Goal: Transaction & Acquisition: Purchase product/service

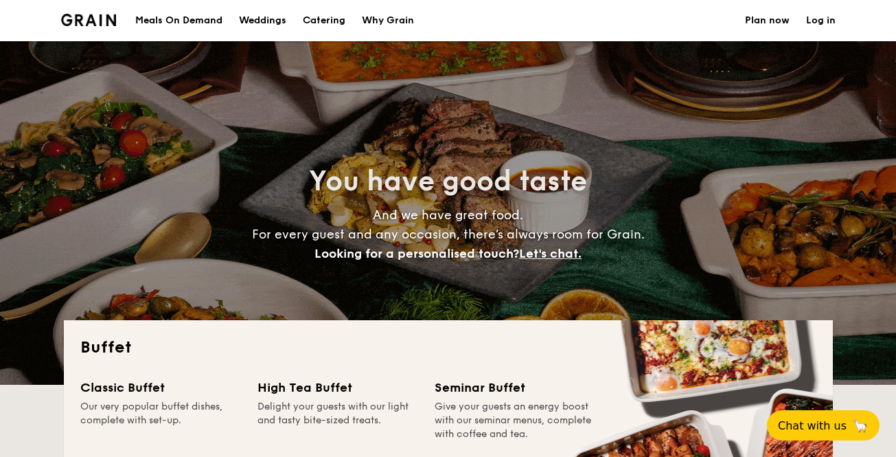
select select
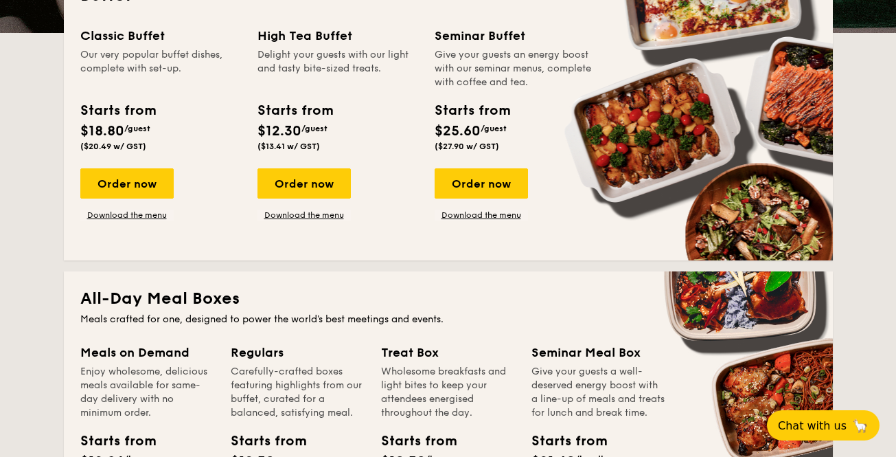
scroll to position [306, 0]
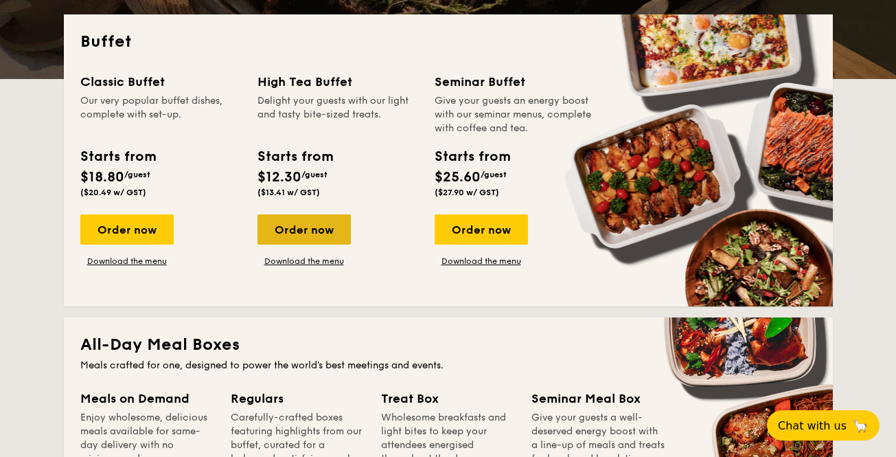
click at [314, 227] on div "Order now" at bounding box center [304, 229] width 93 height 30
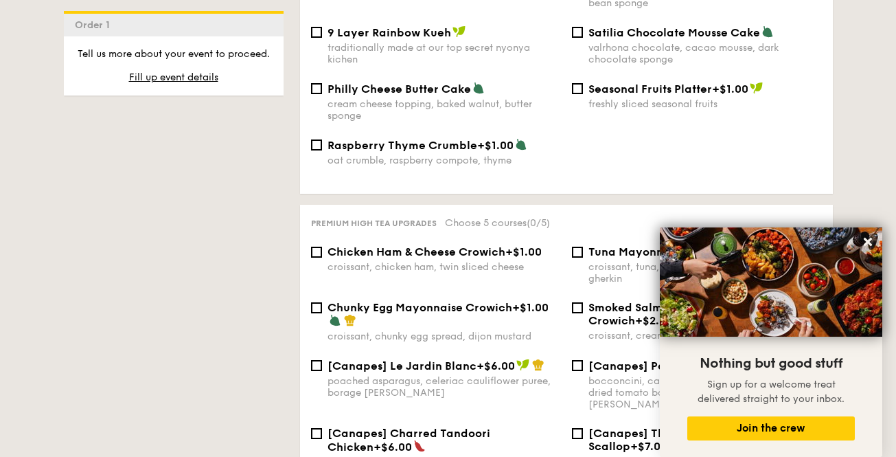
scroll to position [1785, 0]
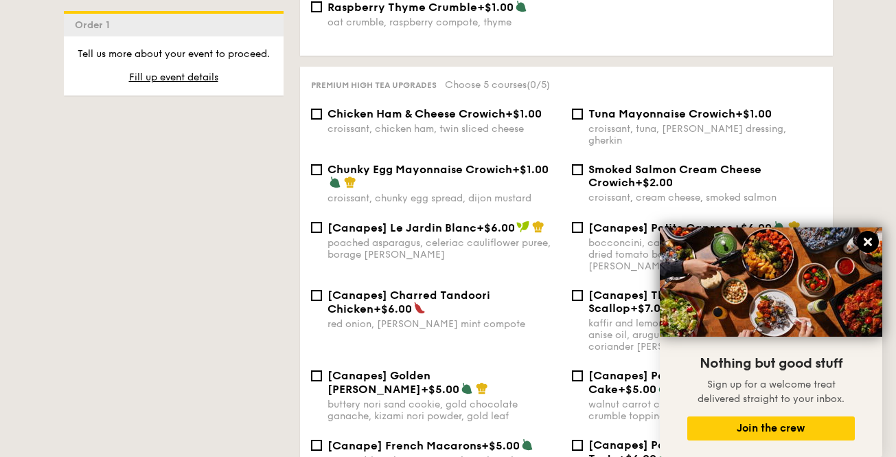
click at [867, 238] on icon at bounding box center [868, 242] width 12 height 12
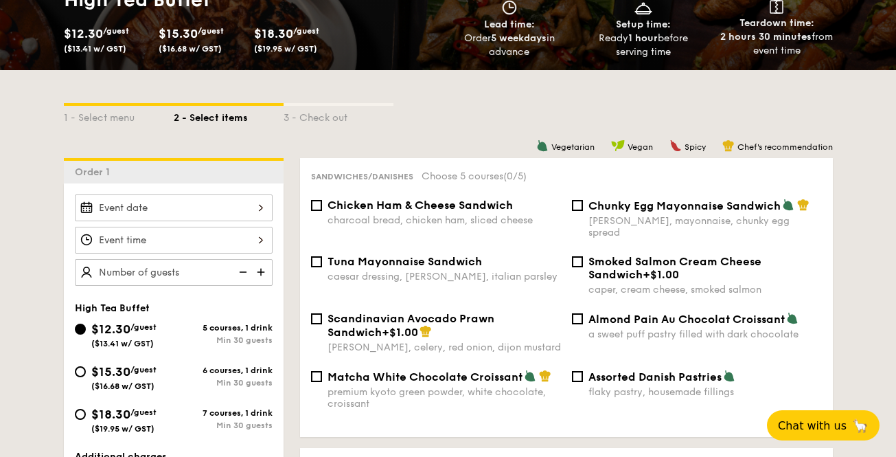
scroll to position [230, 0]
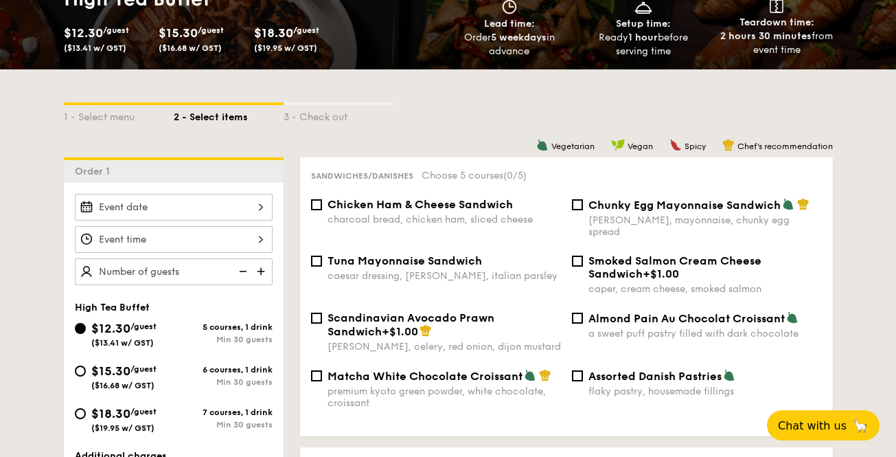
click at [150, 207] on div at bounding box center [174, 207] width 198 height 27
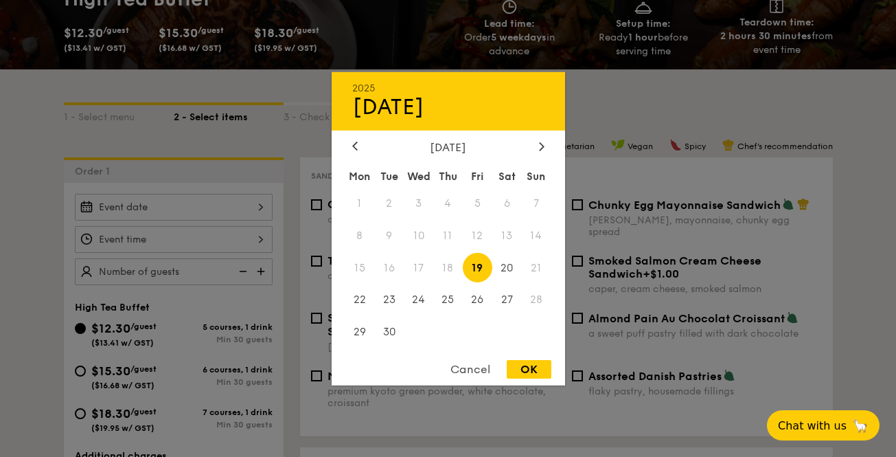
click at [479, 364] on div "Cancel" at bounding box center [470, 369] width 67 height 19
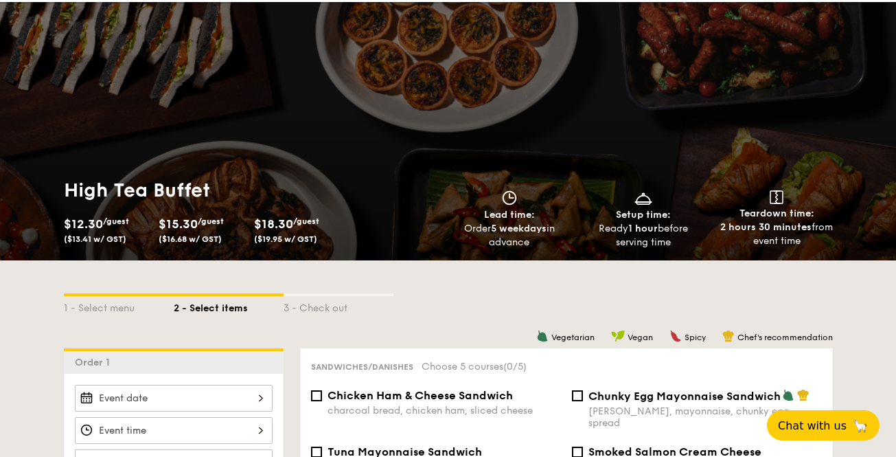
scroll to position [0, 0]
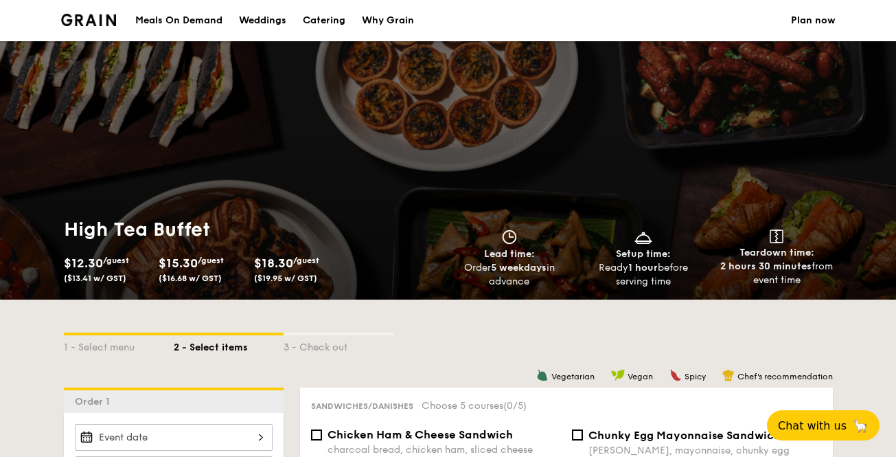
click at [321, 17] on div "Catering" at bounding box center [324, 20] width 43 height 41
select select
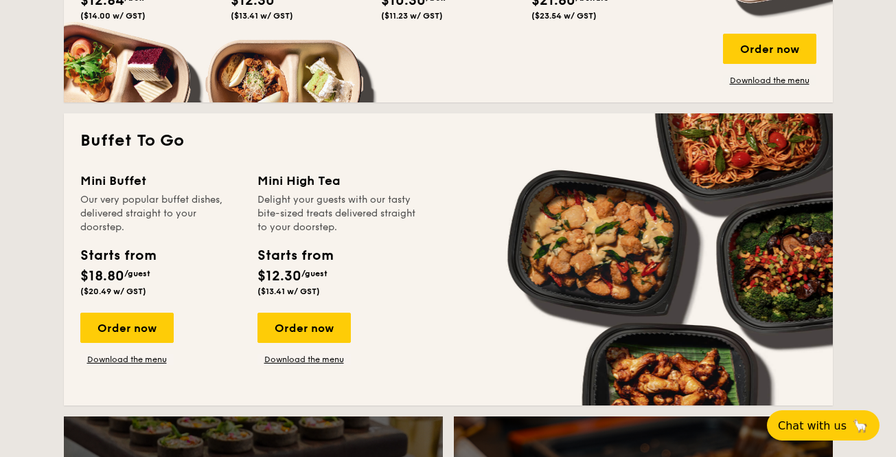
scroll to position [871, 0]
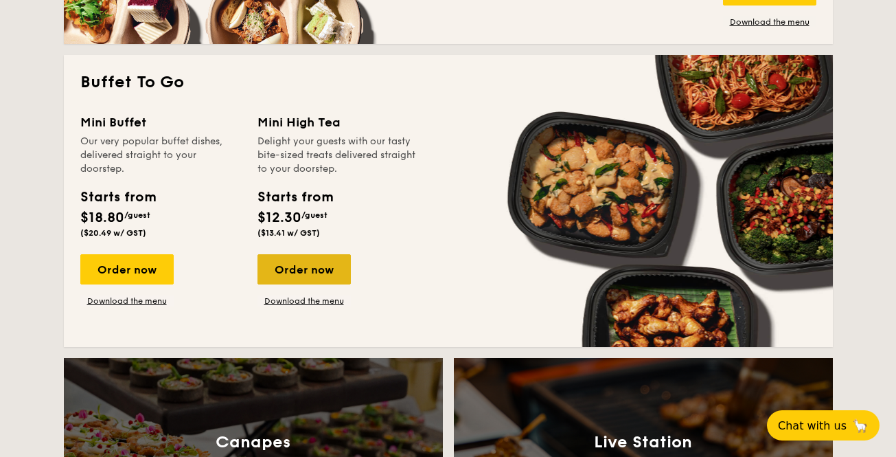
click at [311, 270] on div "Order now" at bounding box center [304, 269] width 93 height 30
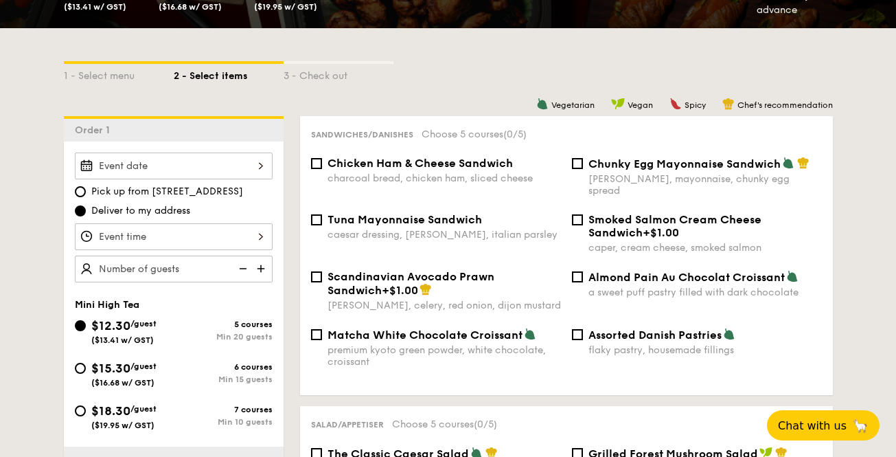
scroll to position [319, 0]
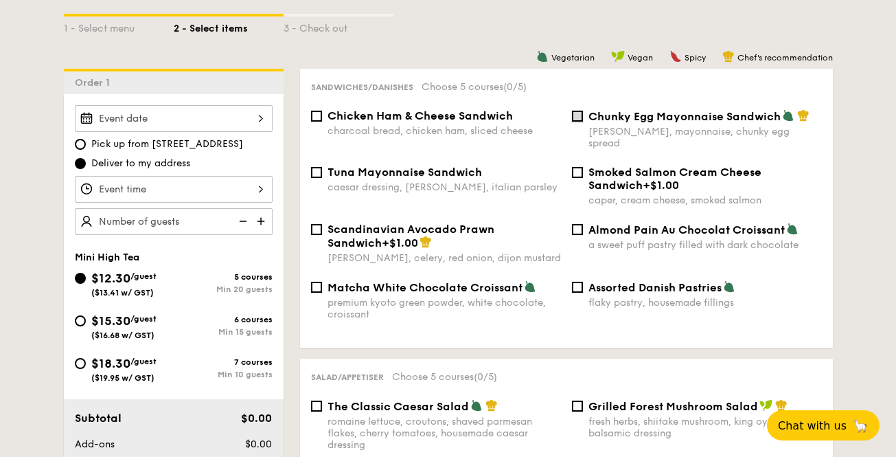
click at [573, 113] on input "Chunky Egg Mayonnaise Sandwich dijon mustard, mayonnaise, chunky egg spread" at bounding box center [577, 116] width 11 height 11
checkbox input "true"
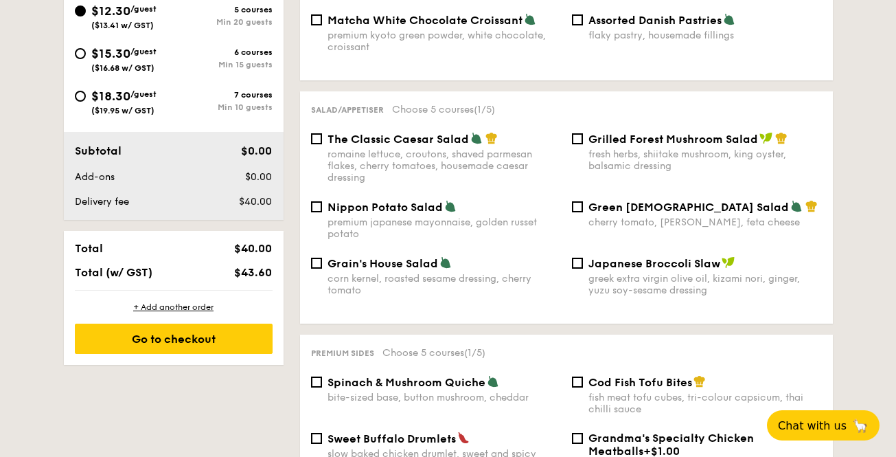
scroll to position [604, 0]
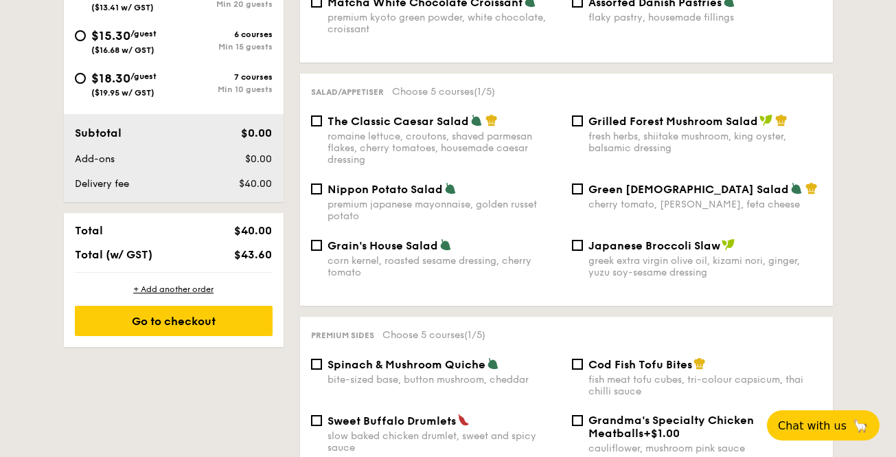
click at [629, 199] on div "cherry tomato, [PERSON_NAME], feta cheese" at bounding box center [706, 205] width 234 height 12
click at [583, 194] on input "Green Goddess Salad cherry tomato, [PERSON_NAME], feta cheese" at bounding box center [577, 188] width 11 height 11
checkbox input "true"
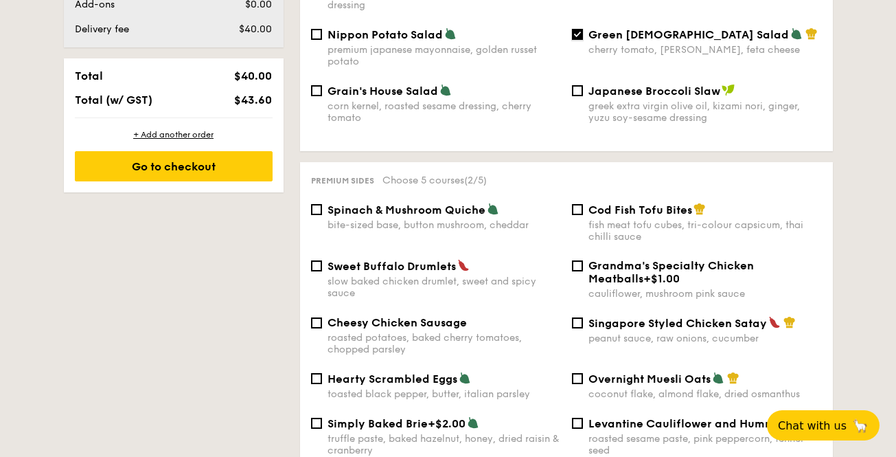
scroll to position [796, 0]
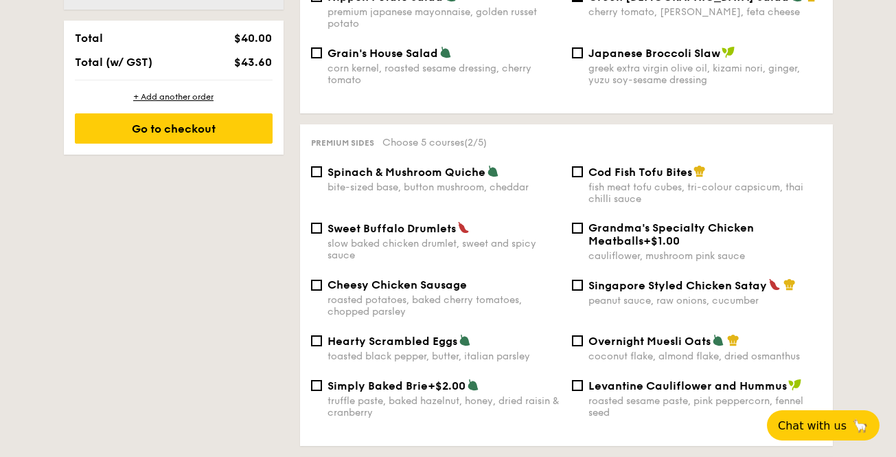
click at [632, 181] on div "fish meat tofu cubes, tri-colour capsicum, thai chilli sauce" at bounding box center [706, 192] width 234 height 23
click at [583, 177] on input "Cod Fish Tofu Bites fish meat tofu cubes, tri-colour capsicum, thai chilli sauce" at bounding box center [577, 171] width 11 height 11
checkbox input "true"
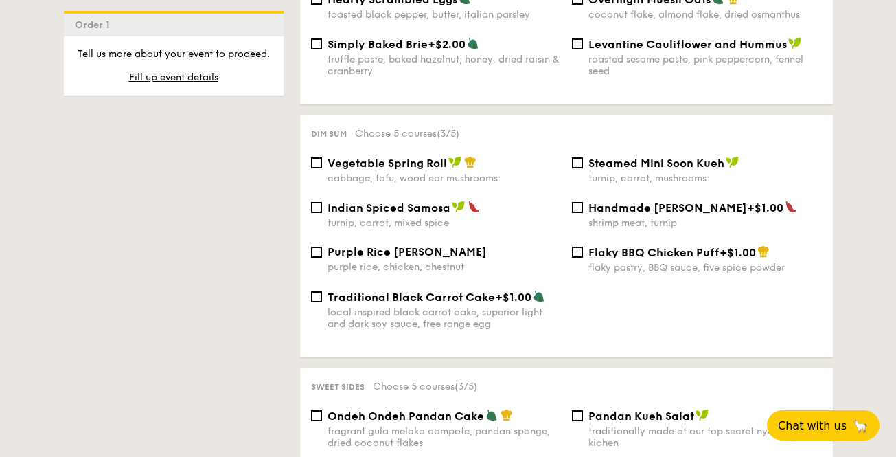
scroll to position [1153, 0]
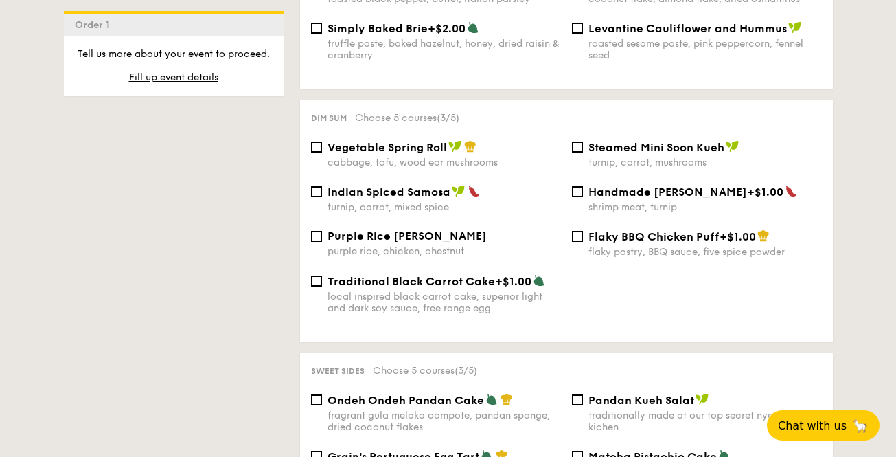
click at [403, 201] on div "turnip, carrot, mixed spice" at bounding box center [445, 207] width 234 height 12
click at [322, 197] on input "Indian Spiced Samosa turnip, carrot, mixed spice" at bounding box center [316, 191] width 11 height 11
checkbox input "true"
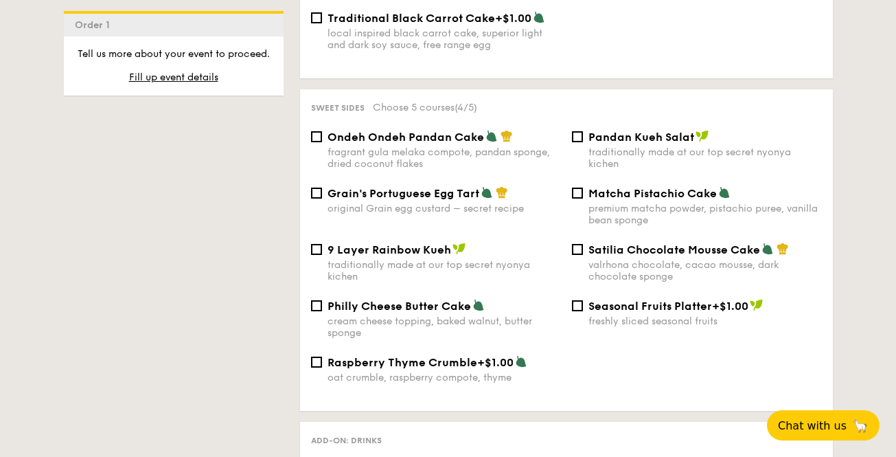
scroll to position [1415, 0]
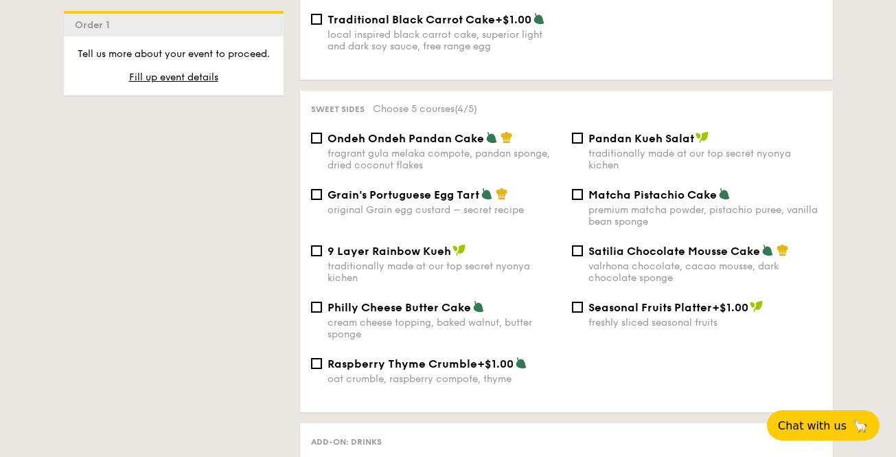
click at [483, 156] on div "fragrant gula melaka compote, pandan sponge, dried coconut flakes" at bounding box center [445, 159] width 234 height 23
click at [322, 144] on input "Ondeh Ondeh Pandan Cake fragrant [PERSON_NAME] melaka compote, pandan sponge, d…" at bounding box center [316, 138] width 11 height 11
checkbox input "true"
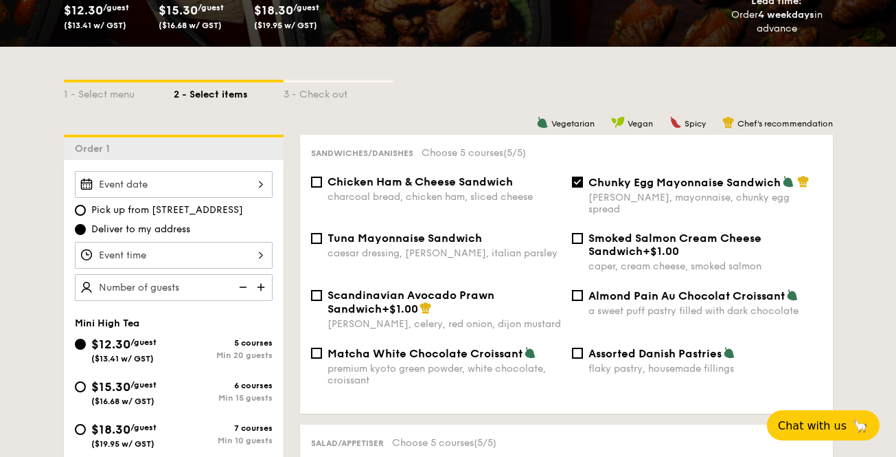
scroll to position [254, 0]
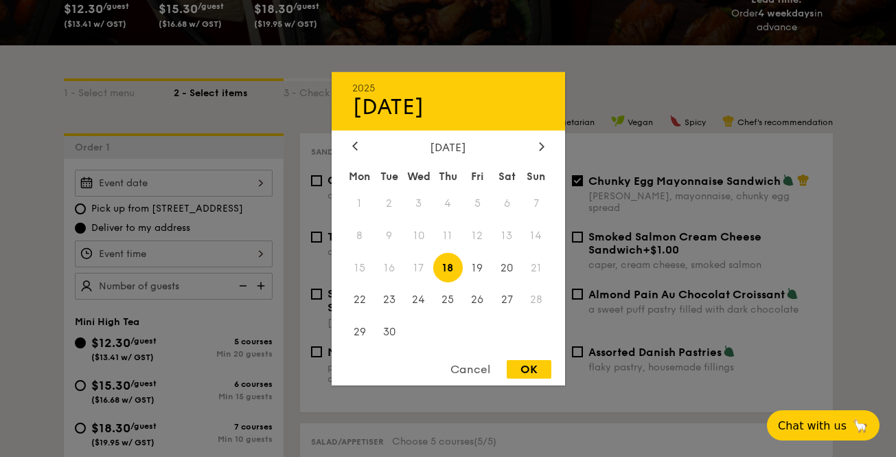
click at [195, 183] on div "2025 Sep [DATE] Tue Wed Thu Fri Sat Sun 1 2 3 4 5 6 7 8 9 10 11 12 13 14 15 16 …" at bounding box center [174, 183] width 198 height 27
click at [474, 272] on span "19" at bounding box center [478, 268] width 30 height 30
click at [537, 369] on div "OK" at bounding box center [529, 369] width 45 height 19
type input "[DATE]"
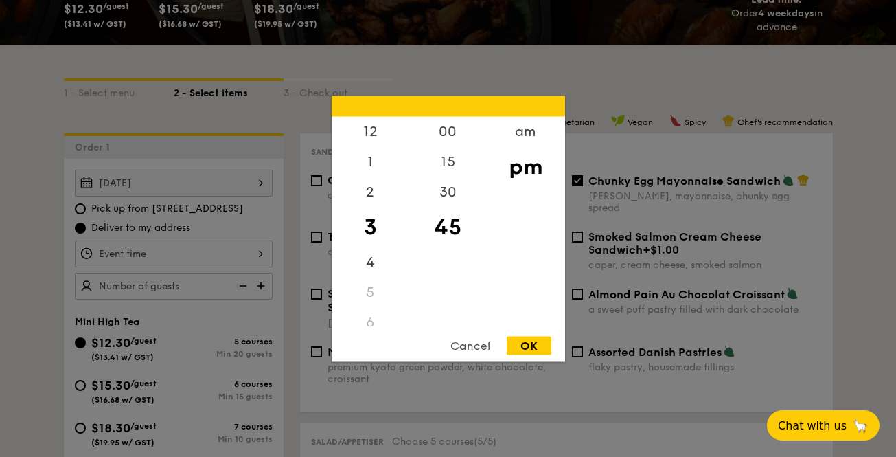
click at [222, 255] on div "12 1 2 3 4 5 6 7 8 9 10 11 00 15 30 45 am pm Cancel OK" at bounding box center [174, 253] width 198 height 27
click at [371, 280] on div "4" at bounding box center [371, 267] width 78 height 40
click at [371, 291] on div "5" at bounding box center [371, 292] width 78 height 30
click at [370, 302] on div "5" at bounding box center [371, 292] width 78 height 30
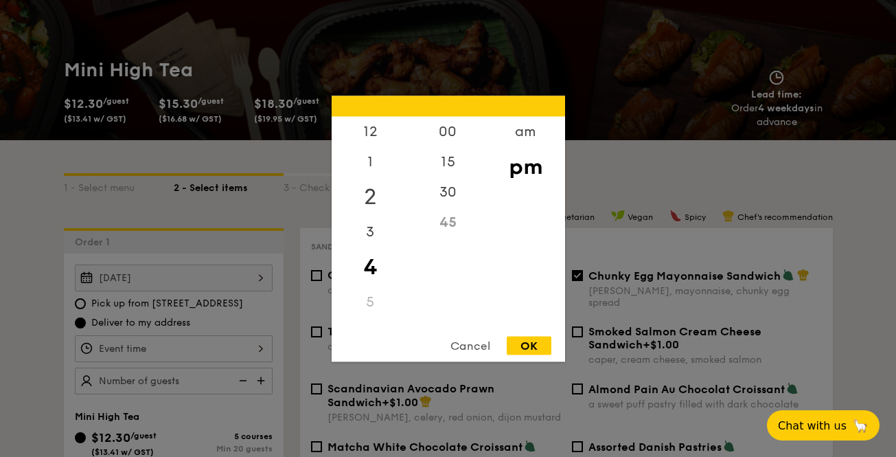
scroll to position [0, 0]
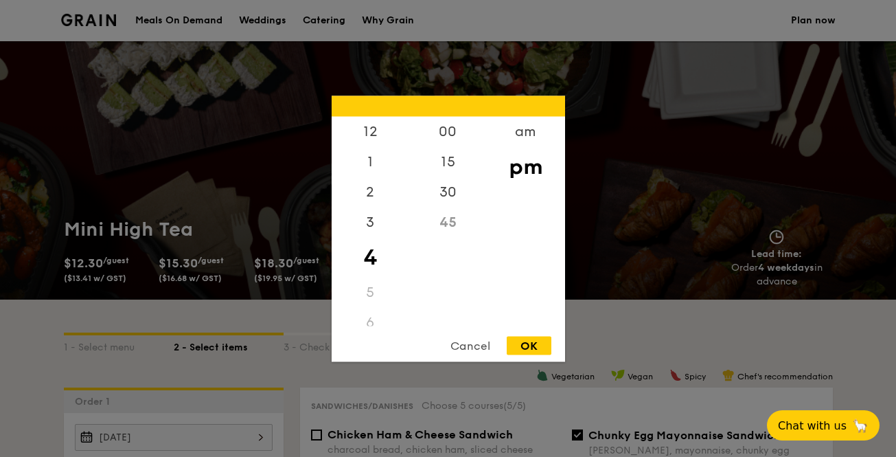
click at [473, 352] on div "Cancel" at bounding box center [470, 345] width 67 height 19
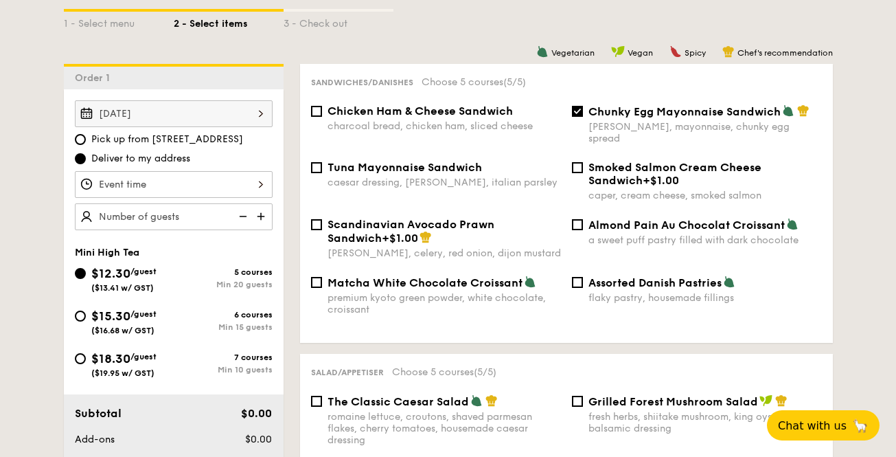
scroll to position [258, 0]
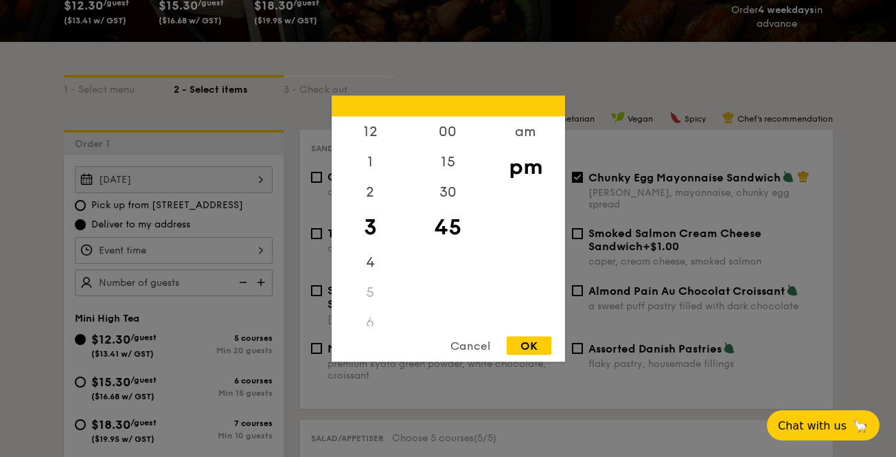
click at [225, 253] on div "12 1 2 3 4 5 6 7 8 9 10 11 00 15 30 45 am pm Cancel OK" at bounding box center [174, 250] width 198 height 27
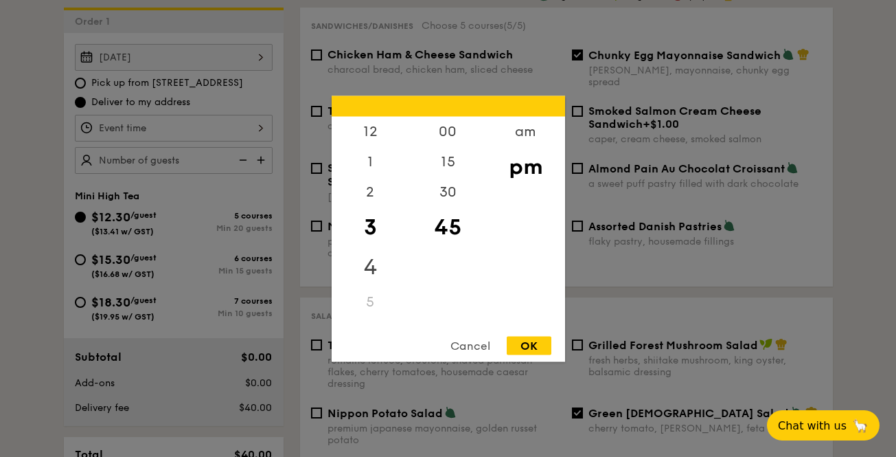
scroll to position [400, 0]
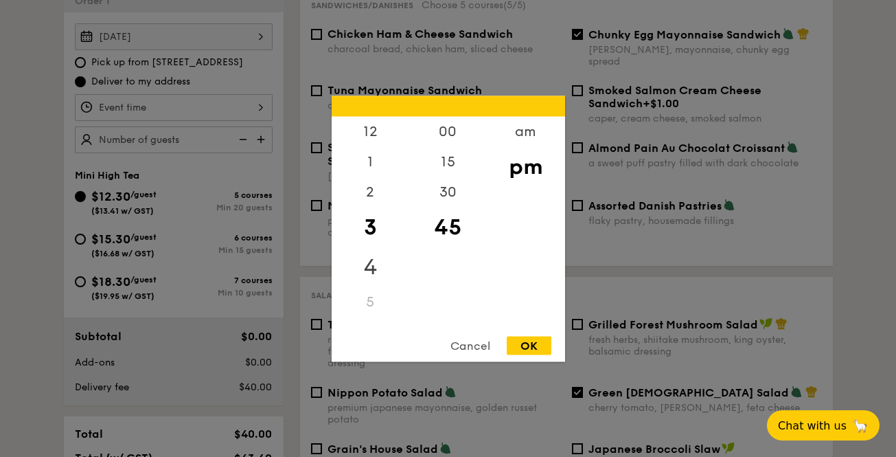
click at [374, 263] on div "4" at bounding box center [371, 267] width 78 height 40
click at [370, 288] on div "5" at bounding box center [371, 292] width 78 height 30
click at [450, 231] on div "45" at bounding box center [448, 222] width 78 height 30
click at [450, 223] on div "45" at bounding box center [448, 222] width 78 height 30
click at [449, 187] on div "30" at bounding box center [448, 197] width 78 height 40
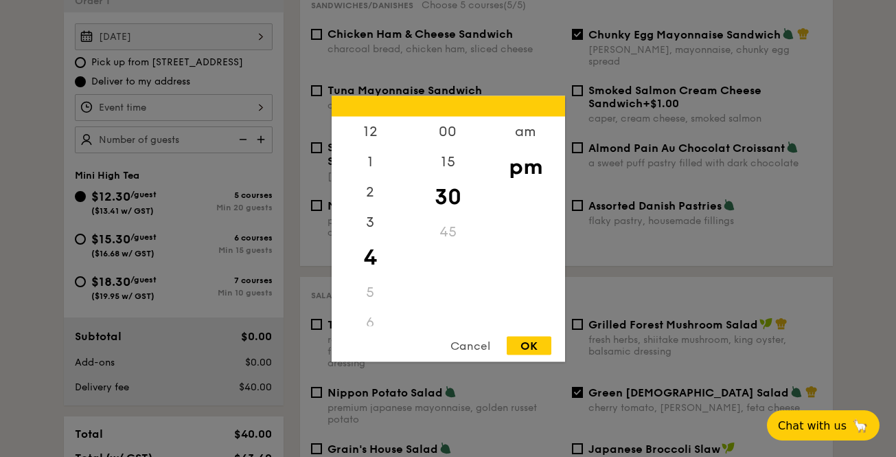
click at [450, 231] on div "45" at bounding box center [448, 231] width 78 height 30
click at [448, 167] on div "15" at bounding box center [448, 166] width 78 height 40
click at [449, 206] on div "30" at bounding box center [448, 206] width 78 height 40
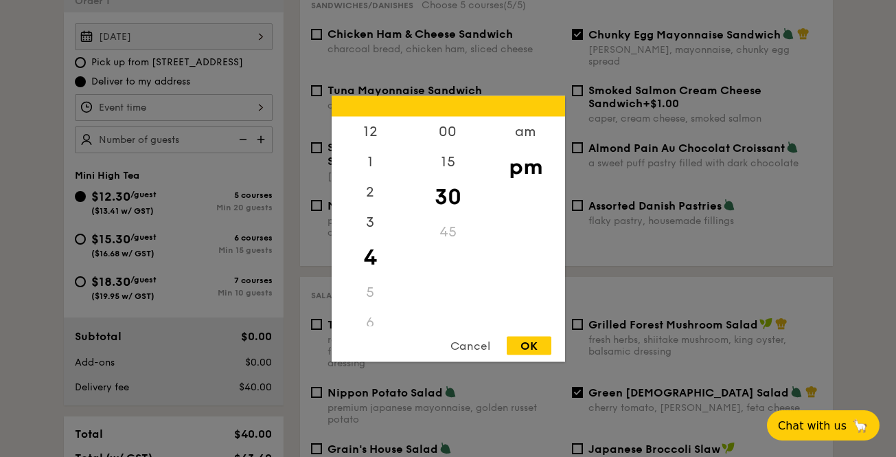
click at [528, 344] on div "OK" at bounding box center [529, 345] width 45 height 19
type input "4:30PM"
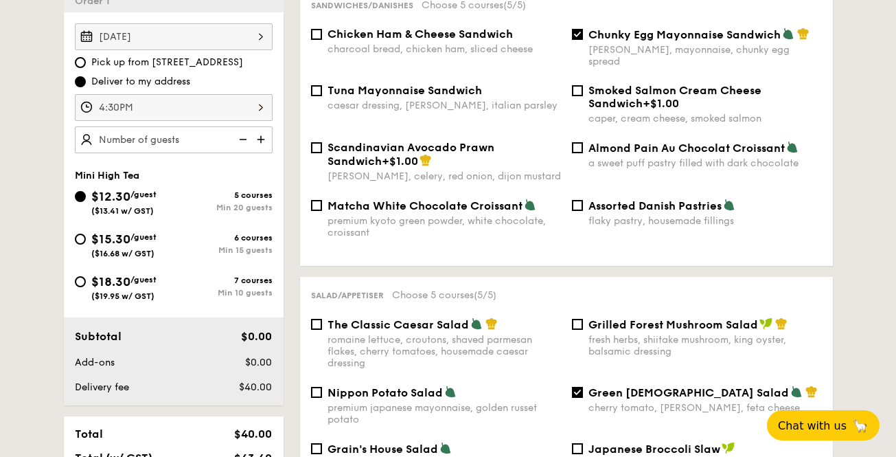
click at [263, 142] on img at bounding box center [262, 139] width 21 height 26
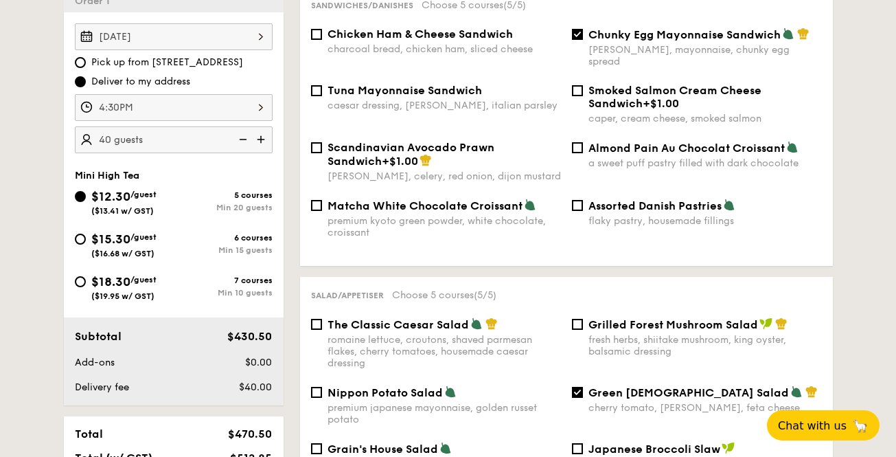
click at [263, 142] on img at bounding box center [262, 139] width 21 height 26
click at [244, 140] on img at bounding box center [241, 139] width 21 height 26
click at [243, 139] on img at bounding box center [241, 139] width 21 height 26
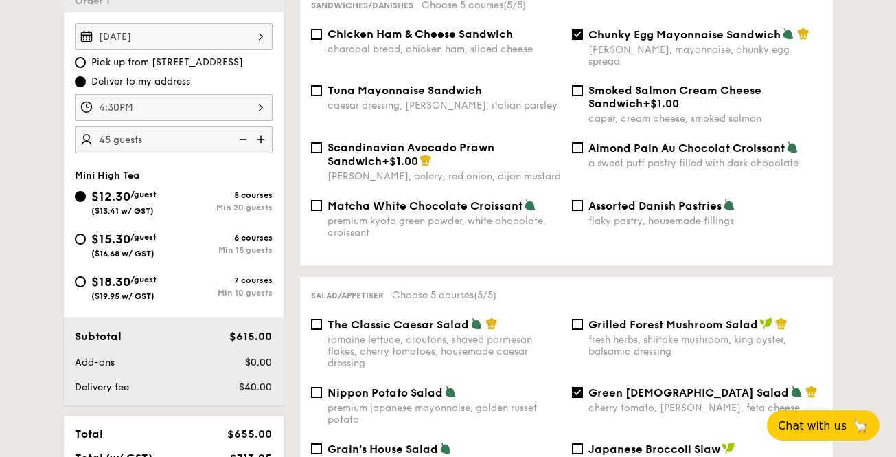
click at [243, 139] on img at bounding box center [241, 139] width 21 height 26
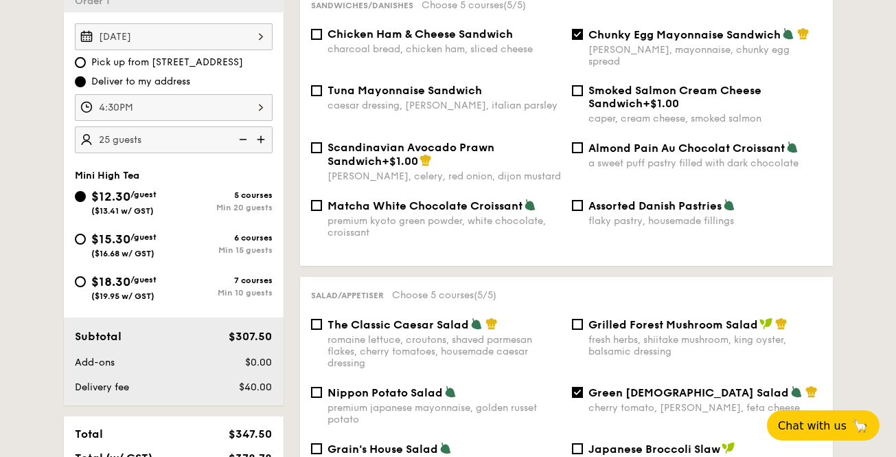
type input "20 guests"
click at [243, 139] on img at bounding box center [241, 139] width 21 height 26
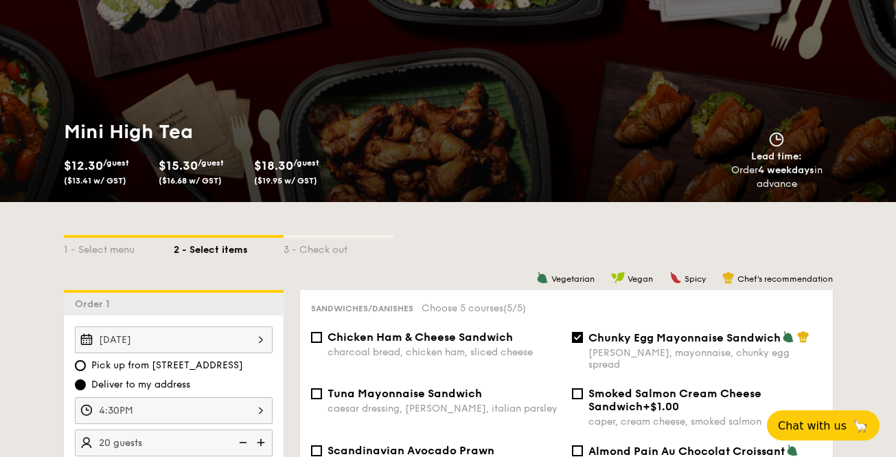
scroll to position [0, 0]
